Goal: Task Accomplishment & Management: Complete application form

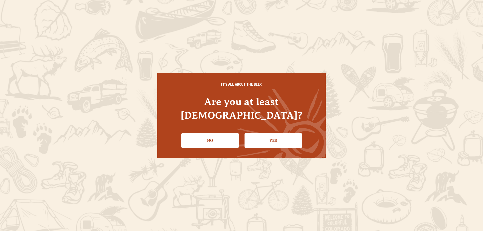
click at [281, 136] on link "Yes" at bounding box center [272, 140] width 57 height 15
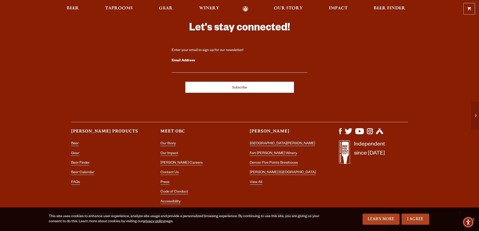
scroll to position [1390, 0]
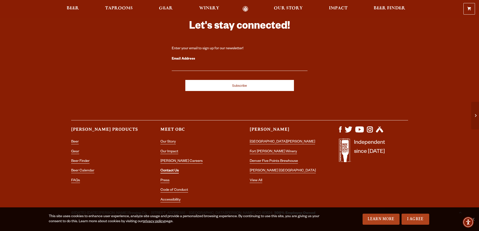
click at [173, 169] on link "Contact Us" at bounding box center [169, 171] width 18 height 5
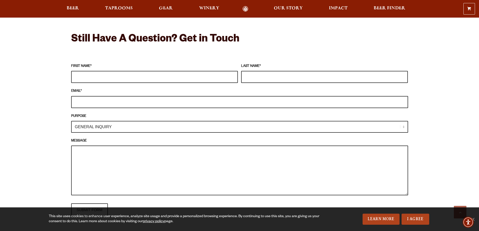
scroll to position [427, 0]
click at [176, 74] on input "FIRST NAME *" at bounding box center [154, 77] width 167 height 12
type input "[PERSON_NAME]"
click at [293, 76] on input "LAST NAME *" at bounding box center [324, 77] width 167 height 12
type input "Galo"
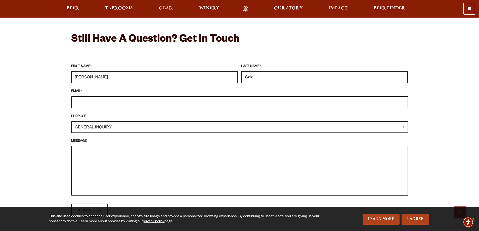
click at [202, 104] on input "EMAIL *" at bounding box center [239, 102] width 337 height 12
type input "jgalo@communityauctions.com"
click at [331, 167] on textarea "MESSAGE" at bounding box center [239, 171] width 337 height 50
click at [372, 127] on select "GENERAL INQUIRY TAPROOM / BREWERY WINERY BOOK A TOUR MEDIA INQUIRY GEAR SHOP OD…" at bounding box center [239, 127] width 337 height 12
click at [71, 121] on select "GENERAL INQUIRY TAPROOM / BREWERY WINERY BOOK A TOUR MEDIA INQUIRY GEAR SHOP OD…" at bounding box center [239, 127] width 337 height 12
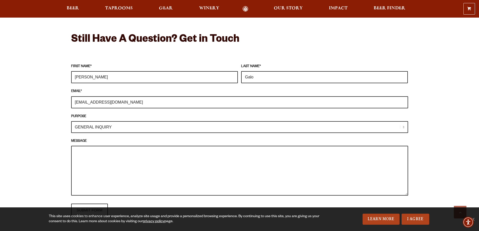
click at [156, 164] on textarea "MESSAGE" at bounding box center [239, 171] width 337 height 50
click at [153, 152] on textarea "MESSAGE" at bounding box center [239, 171] width 337 height 50
paste textarea "Good Morning/Afternoon, There are still spots available to show your support fo…"
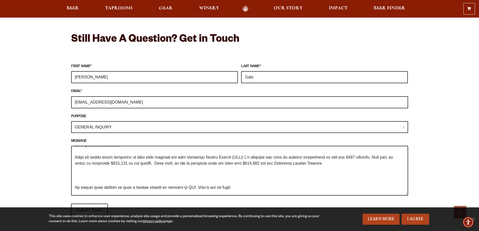
scroll to position [0, 0]
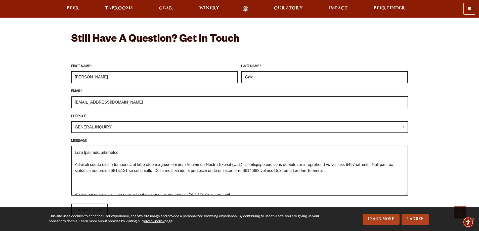
drag, startPoint x: 337, startPoint y: 178, endPoint x: 41, endPoint y: 140, distance: 298.5
click at [41, 140] on div "Frequently Asked Questions What’s Your Shipping & Exchange Policy? Shipping: Ou…" at bounding box center [239, 110] width 479 height 638
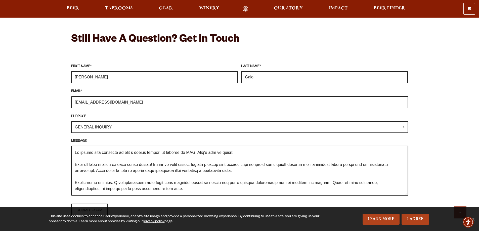
click at [94, 160] on textarea "MESSAGE" at bounding box center [239, 171] width 337 height 50
click at [96, 155] on textarea "MESSAGE" at bounding box center [239, 171] width 337 height 50
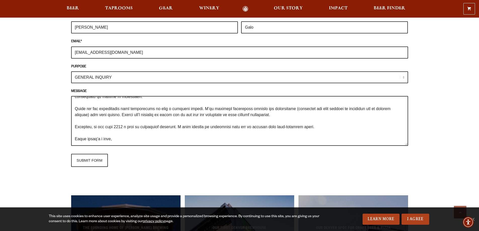
scroll to position [553, 0]
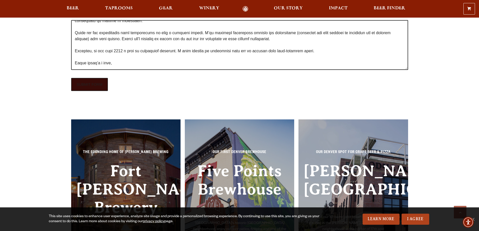
type textarea "Hey, We invite your business to host a silent auction in benefit of ACS. Here’s…"
click at [88, 83] on input "SUBMIT FORM" at bounding box center [89, 84] width 37 height 13
type input "Sending"
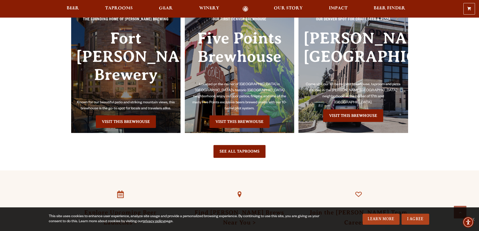
scroll to position [553, 0]
